Goal: Task Accomplishment & Management: Manage account settings

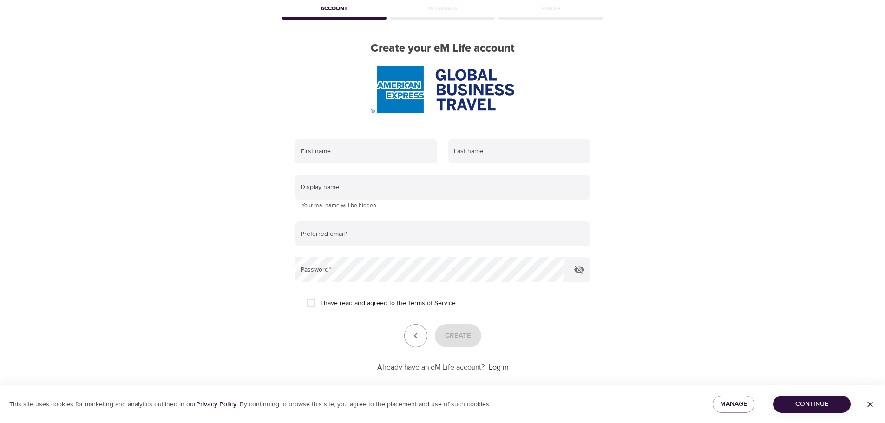
scroll to position [59, 0]
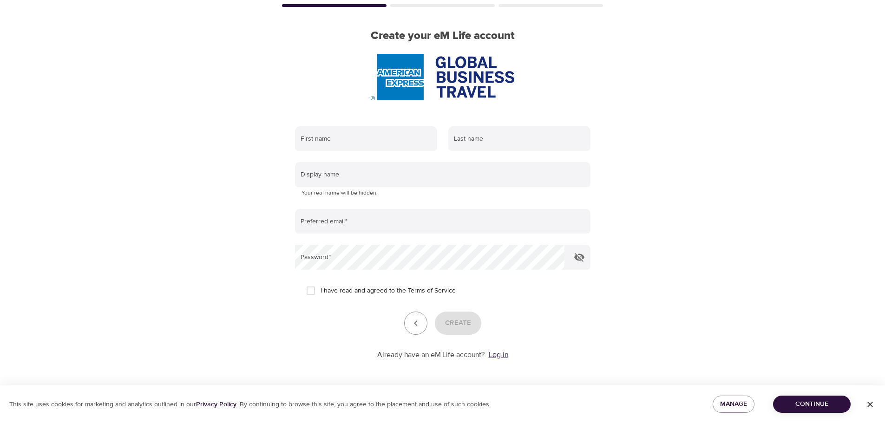
click at [500, 356] on link "Log in" at bounding box center [499, 354] width 20 height 9
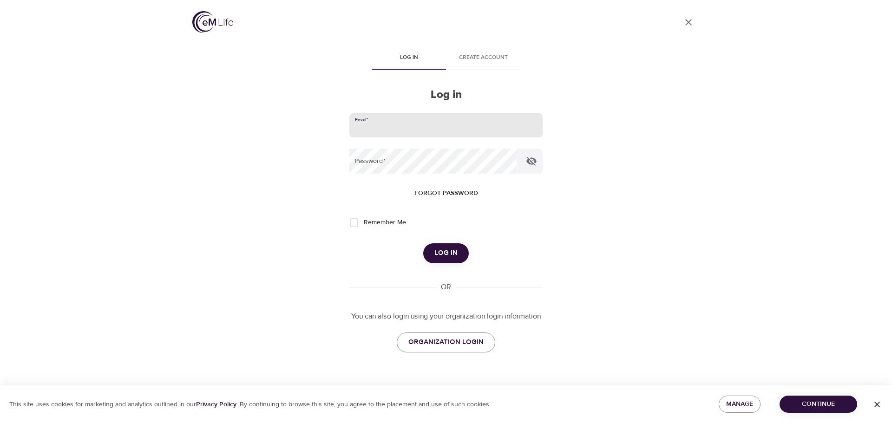
click at [430, 131] on input "email" at bounding box center [445, 125] width 193 height 25
type input "[PERSON_NAME][EMAIL_ADDRESS][PERSON_NAME][DOMAIN_NAME]"
click at [440, 254] on span "Log in" at bounding box center [446, 253] width 23 height 12
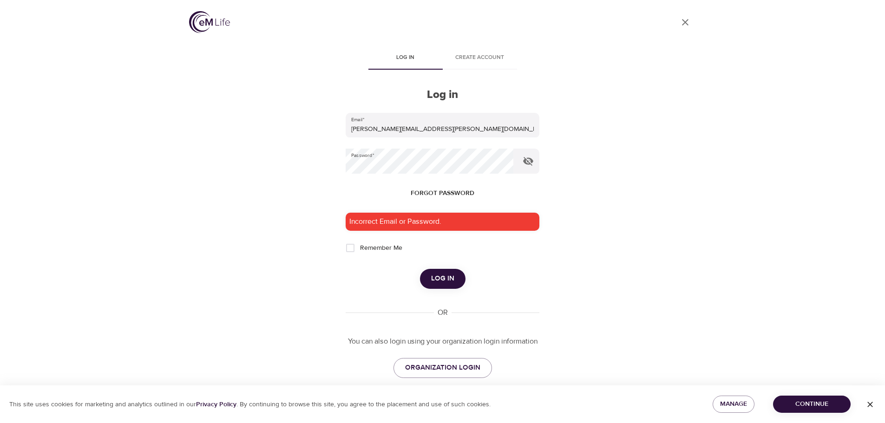
click at [456, 195] on span "Forgot password" at bounding box center [443, 194] width 64 height 12
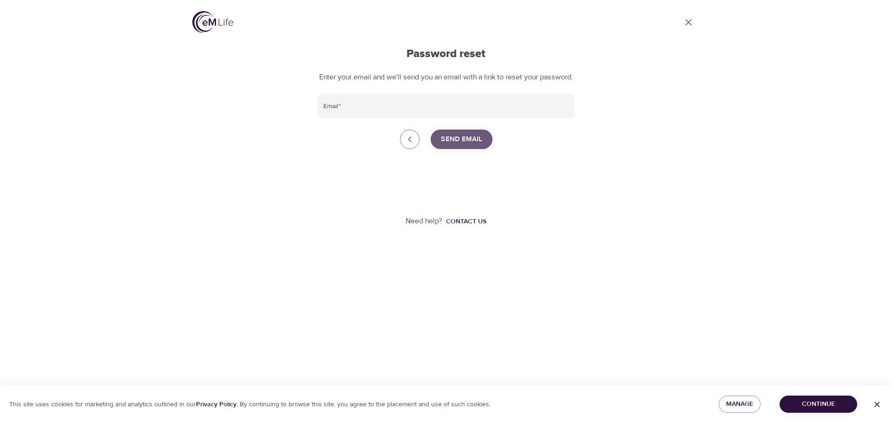
click at [470, 145] on span "Send Email" at bounding box center [461, 139] width 41 height 12
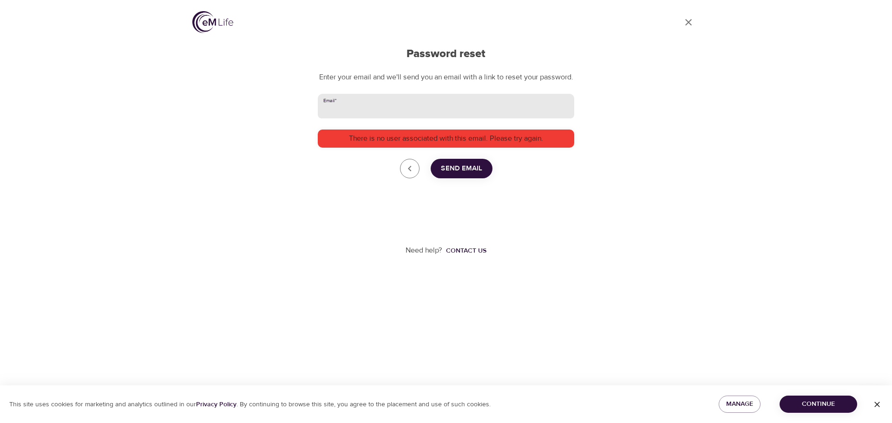
click at [427, 119] on input "Email   *" at bounding box center [446, 106] width 257 height 25
type input "[PERSON_NAME][EMAIL_ADDRESS][PERSON_NAME][DOMAIN_NAME]"
click at [473, 175] on span "Send Email" at bounding box center [461, 169] width 41 height 12
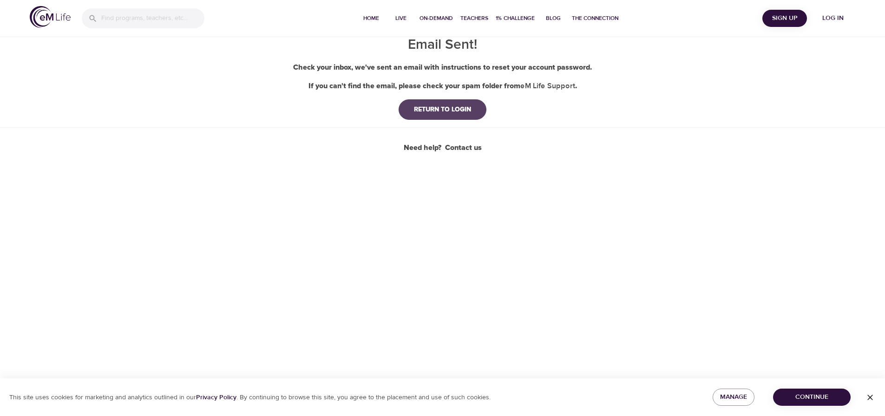
click at [439, 110] on div "RETURN TO LOGIN" at bounding box center [443, 109] width 72 height 9
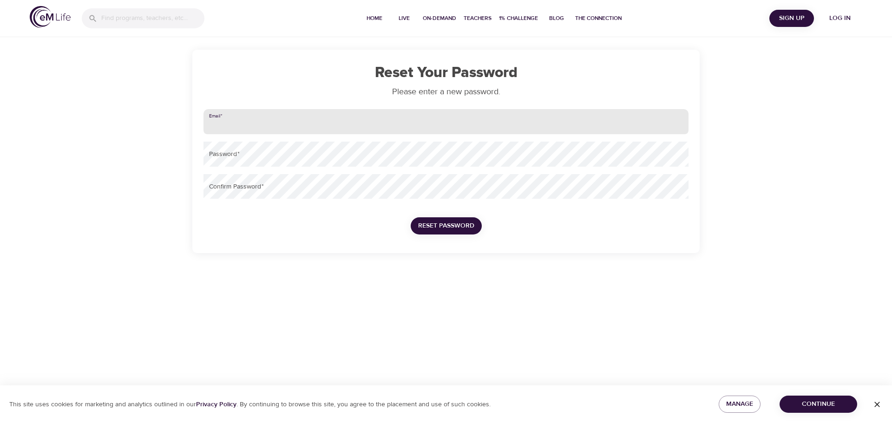
click at [350, 127] on input "email" at bounding box center [446, 121] width 485 height 25
type input "[PERSON_NAME][EMAIL_ADDRESS][PERSON_NAME][DOMAIN_NAME]"
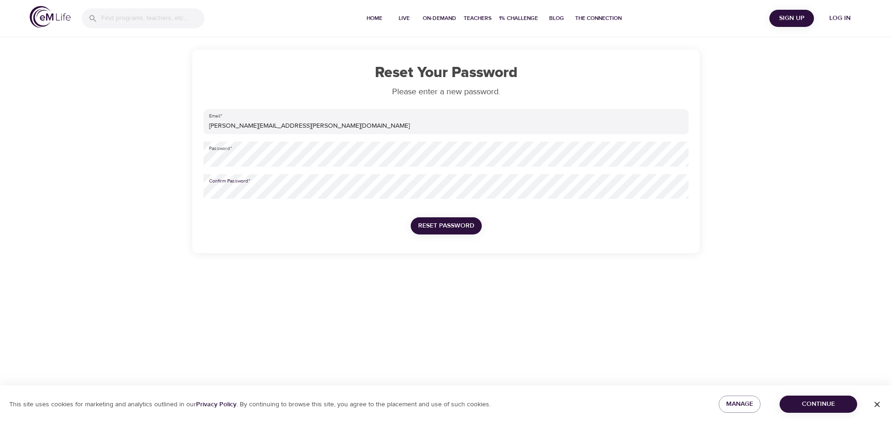
click at [411, 217] on button "Reset Password" at bounding box center [446, 225] width 71 height 17
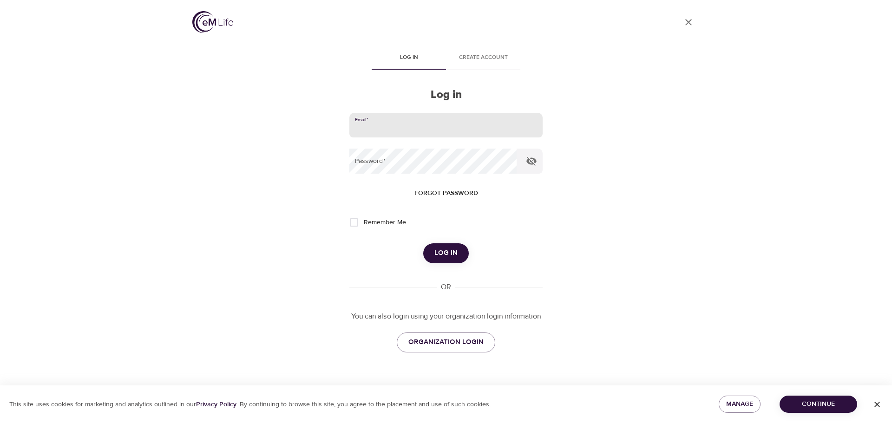
click at [461, 126] on input "email" at bounding box center [445, 125] width 193 height 25
type input "[PERSON_NAME][EMAIL_ADDRESS][PERSON_NAME][DOMAIN_NAME]"
click at [455, 253] on span "Log in" at bounding box center [446, 253] width 23 height 12
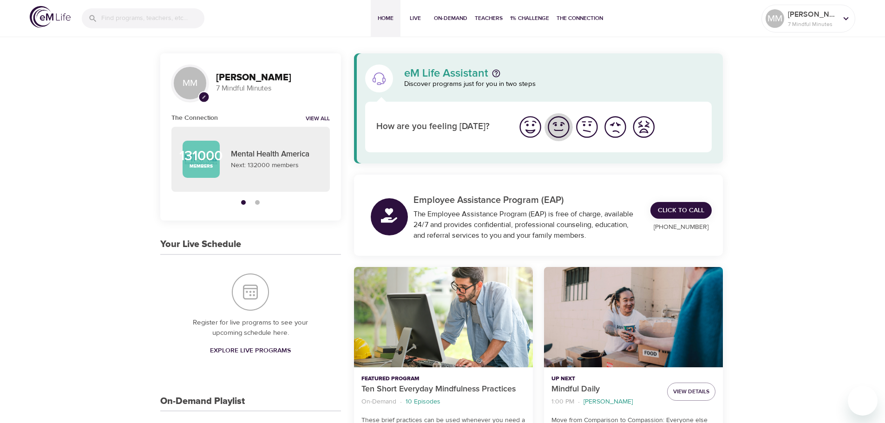
click at [564, 130] on img "I'm feeling good" at bounding box center [559, 127] width 26 height 26
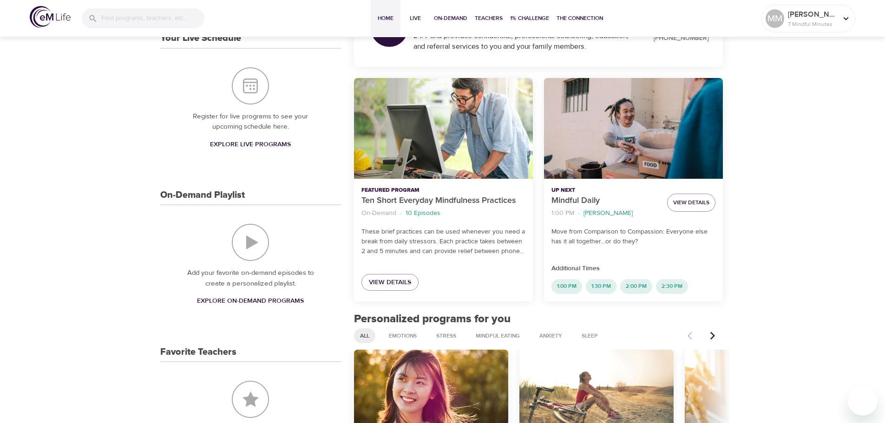
scroll to position [279, 0]
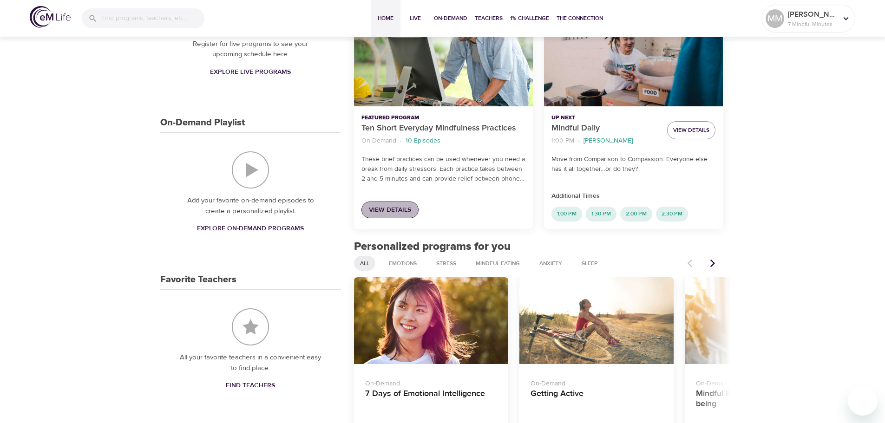
click at [391, 208] on span "View Details" at bounding box center [390, 210] width 42 height 12
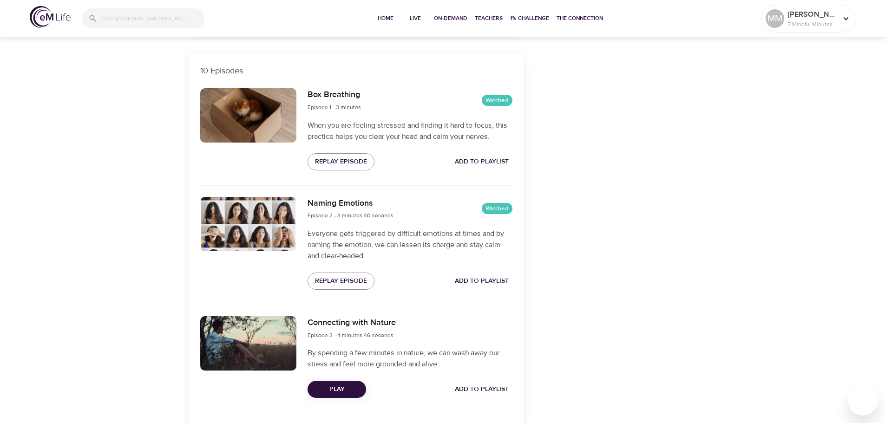
scroll to position [279, 0]
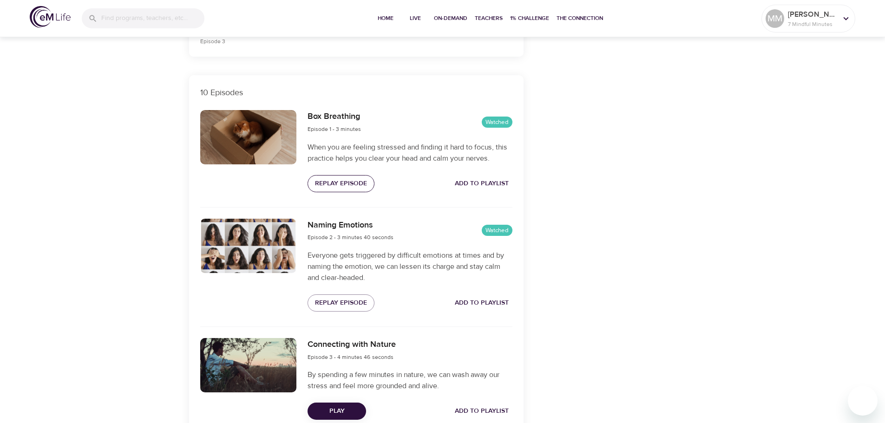
click at [353, 190] on button "Replay Episode" at bounding box center [341, 183] width 67 height 17
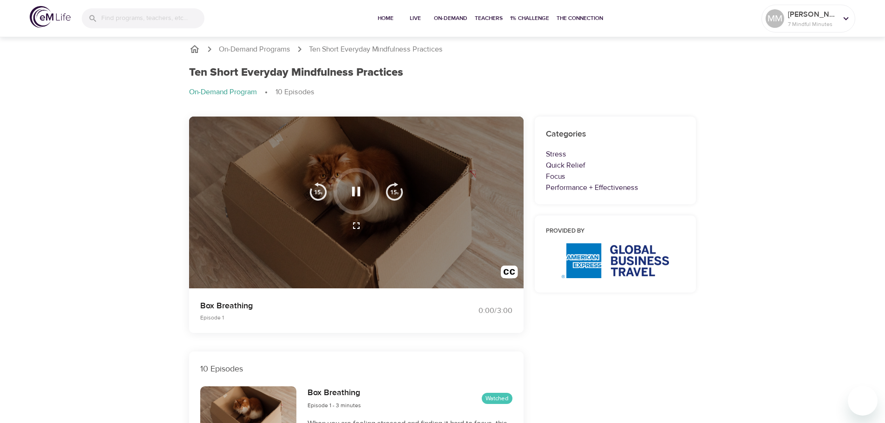
scroll to position [0, 0]
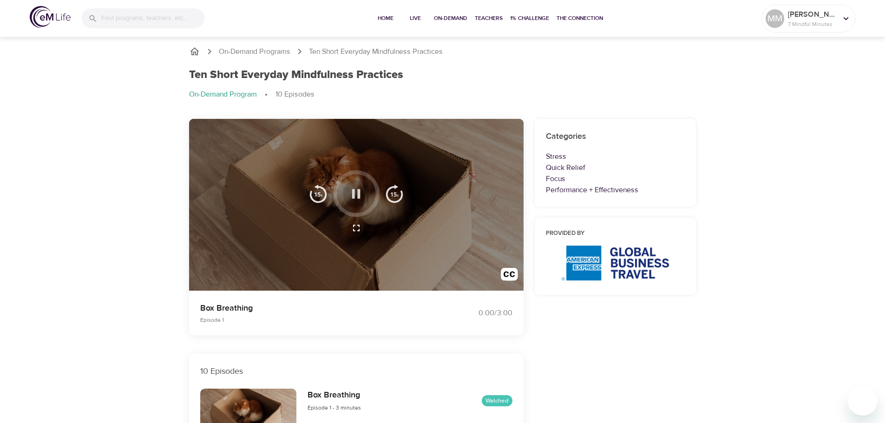
click at [357, 191] on icon "button" at bounding box center [356, 194] width 16 height 16
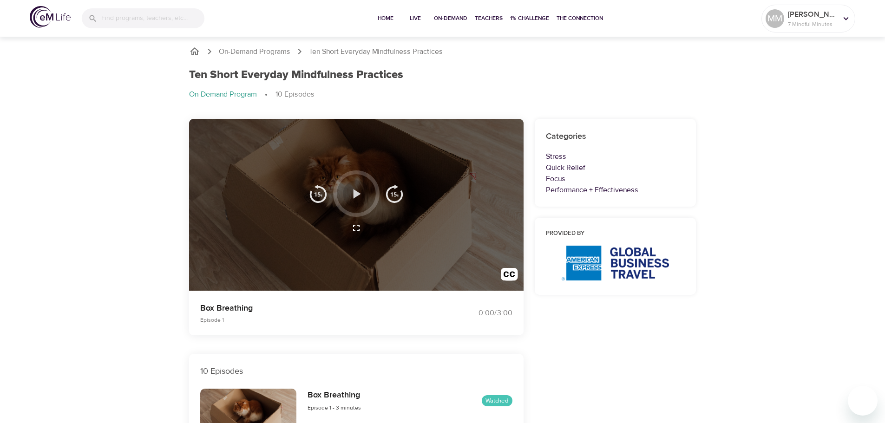
click at [354, 191] on icon "button" at bounding box center [357, 193] width 7 height 9
